Goal: Find specific page/section: Find specific page/section

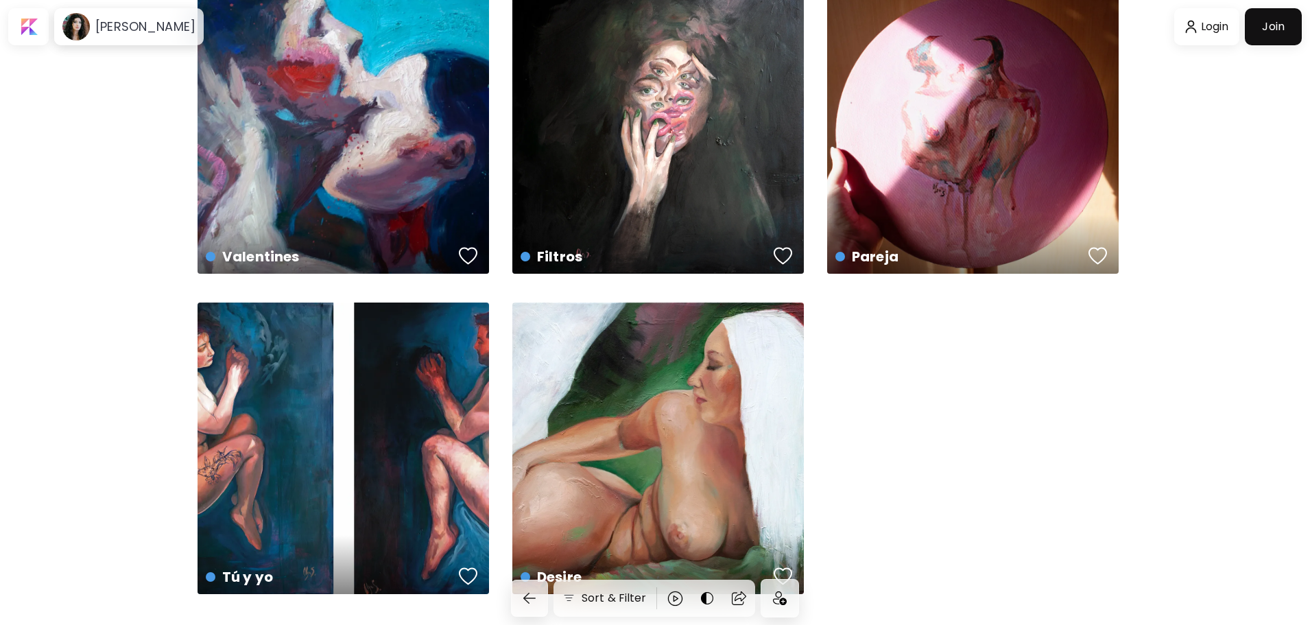
scroll to position [436, 0]
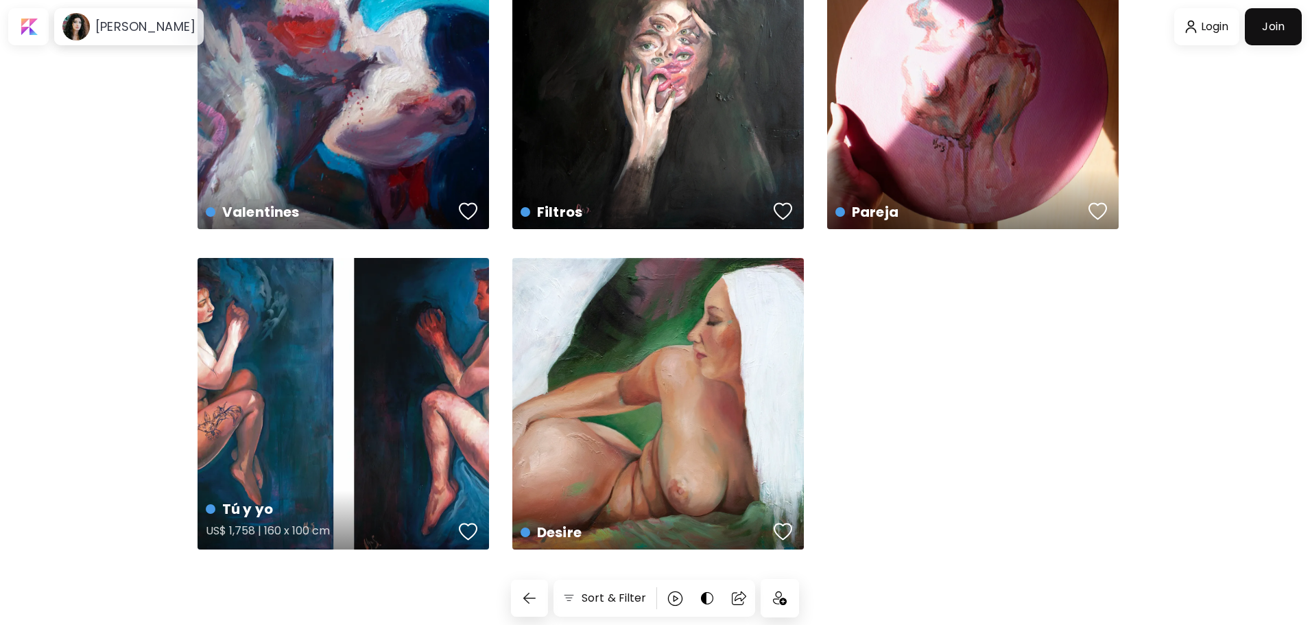
click at [254, 369] on div "Tú y yo US$ 1,758 | 160 x 100 cm" at bounding box center [344, 404] width 292 height 292
